Goal: Navigation & Orientation: Understand site structure

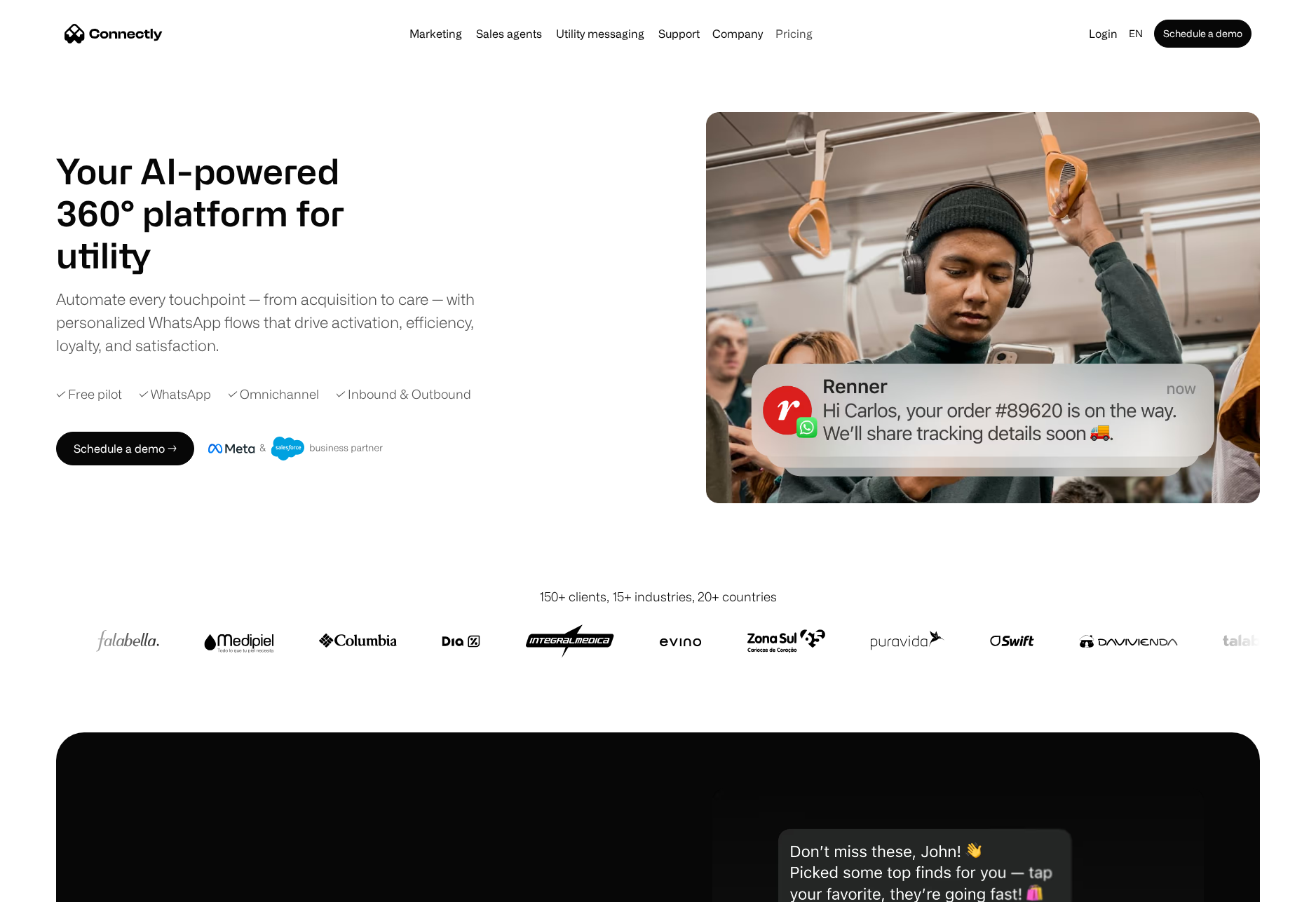
click at [788, 34] on link "Pricing" at bounding box center [793, 33] width 48 height 11
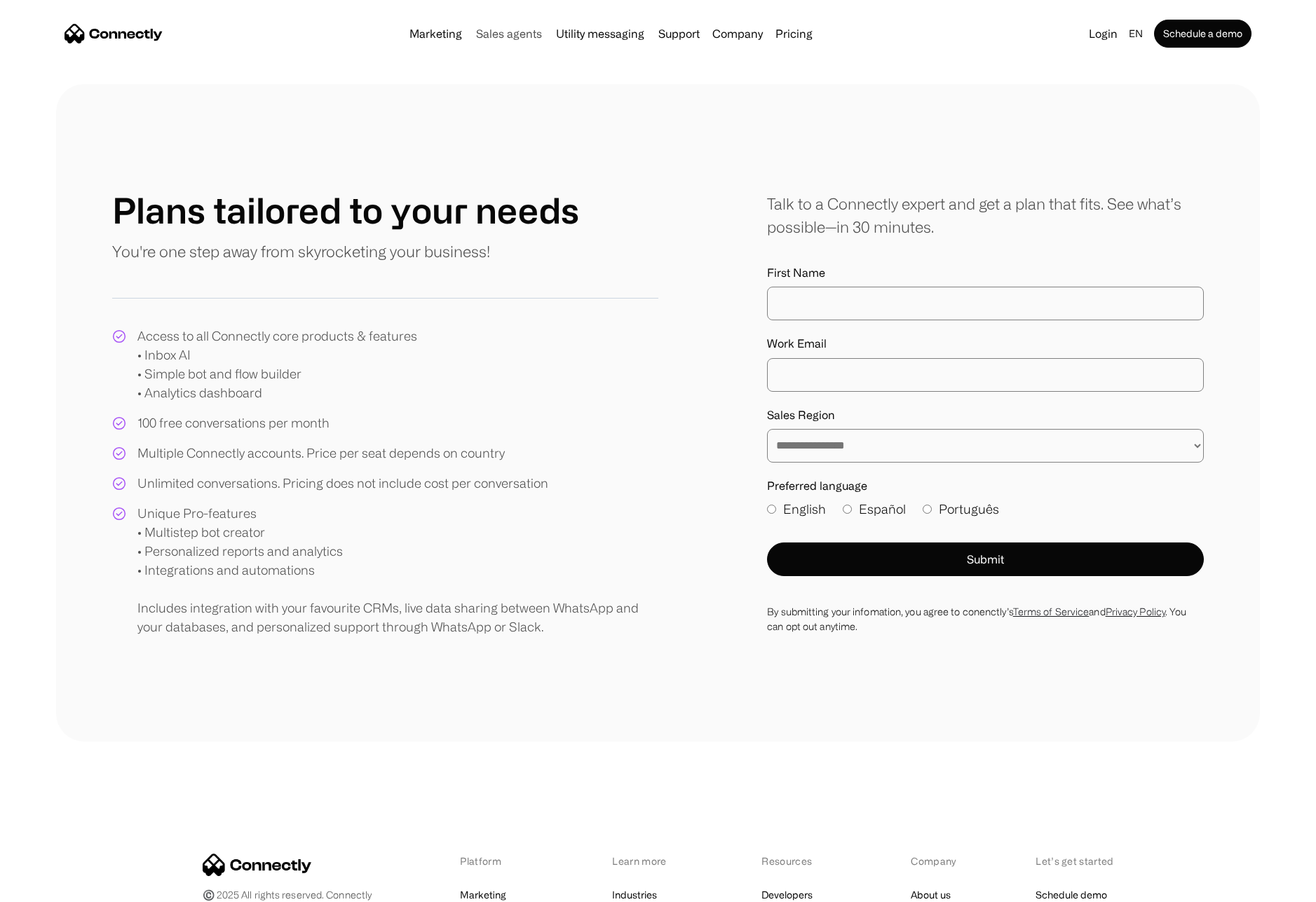
click at [534, 31] on link "Sales agents" at bounding box center [508, 33] width 77 height 11
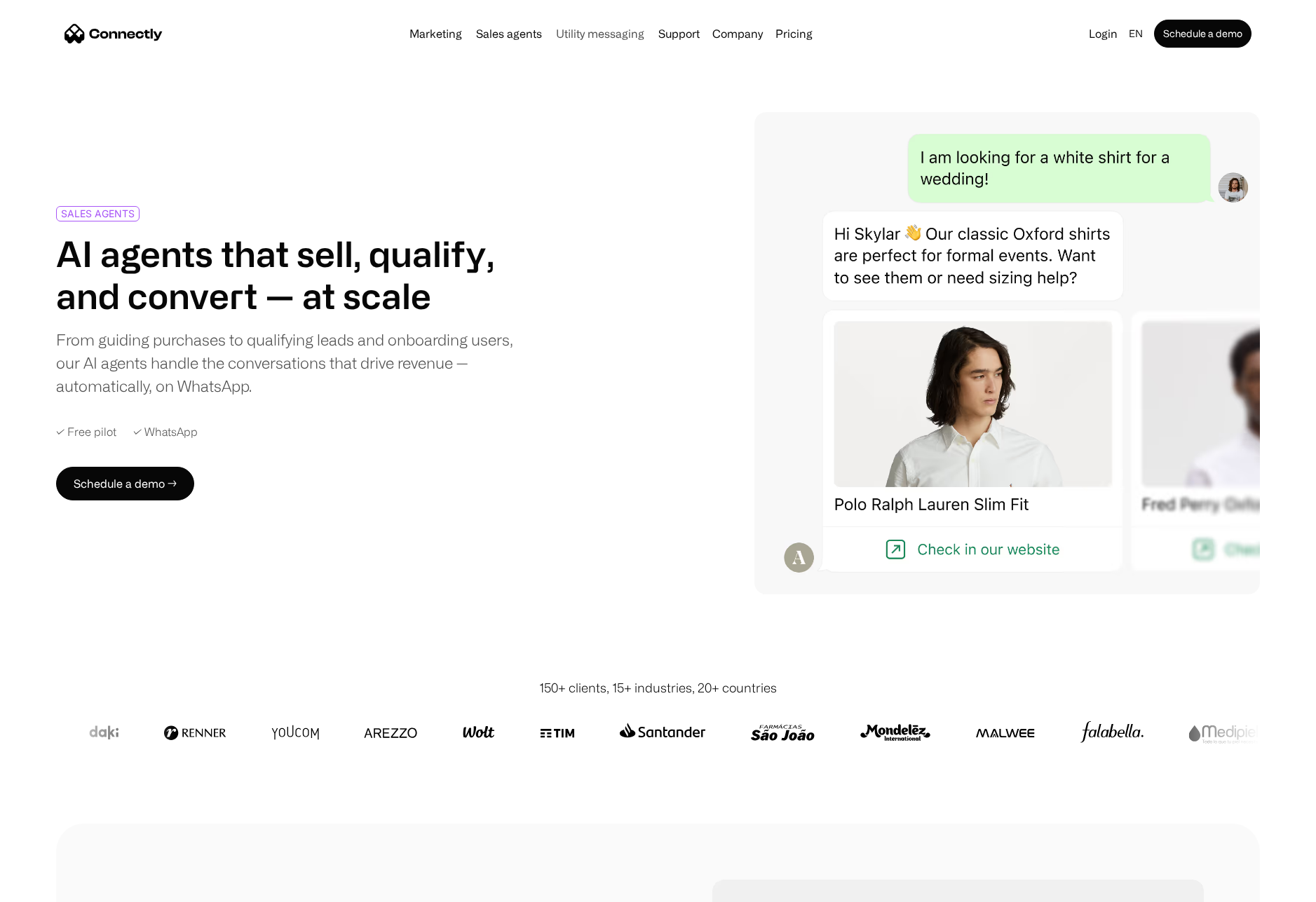
click at [616, 33] on link "Utility messaging" at bounding box center [600, 33] width 100 height 11
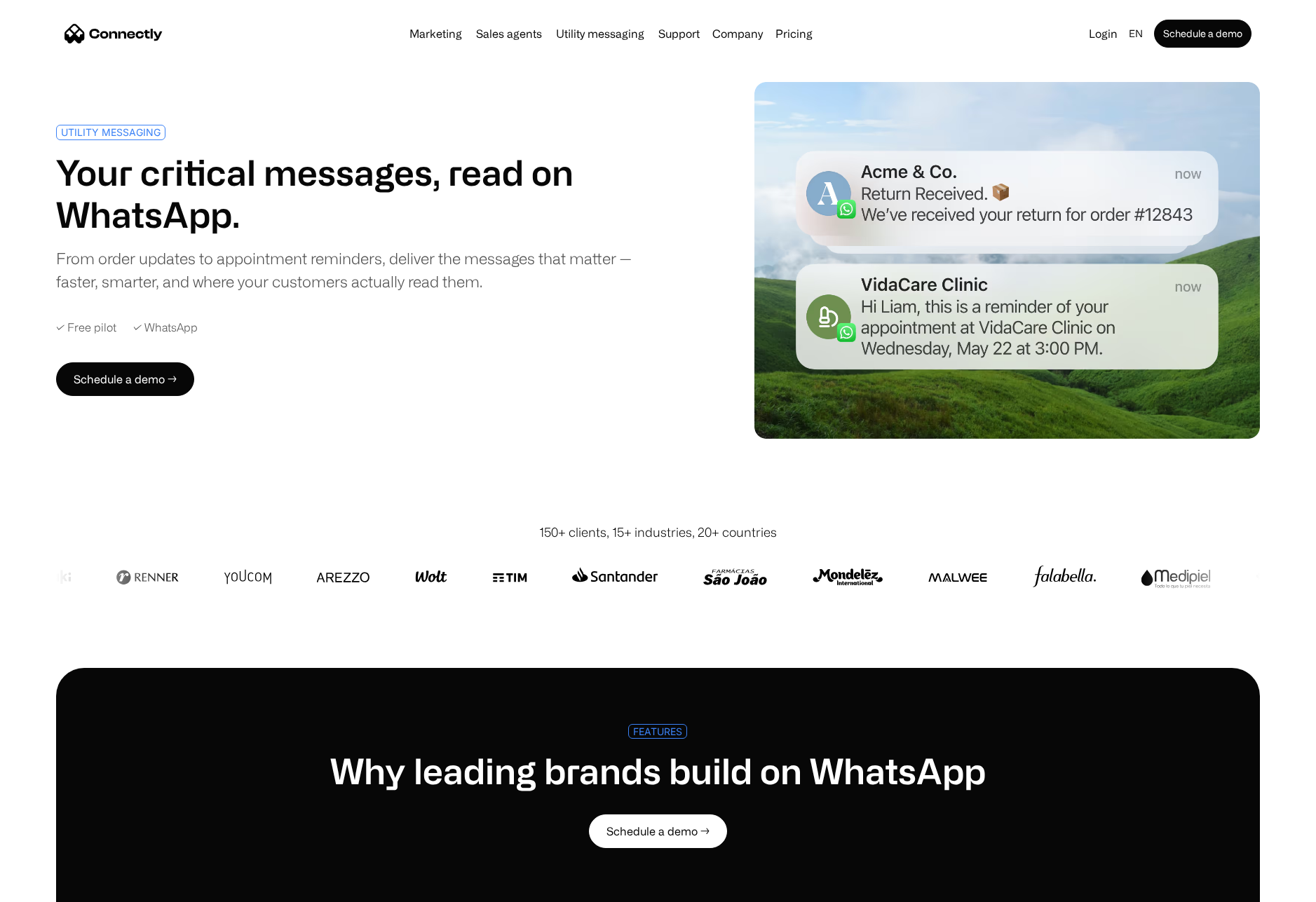
scroll to position [35, 0]
